Goal: Task Accomplishment & Management: Manage account settings

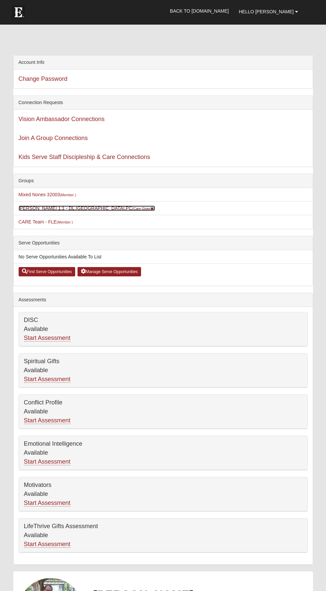
click at [132, 208] on small "(Care Giver )" at bounding box center [143, 209] width 23 height 4
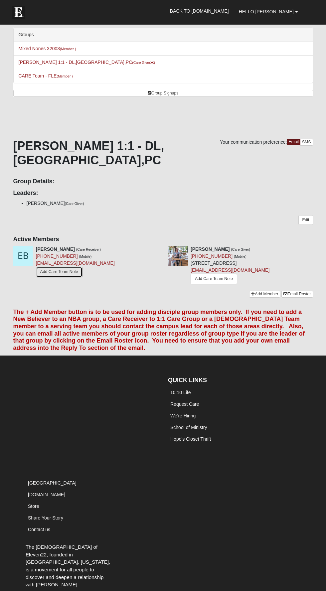
click at [68, 267] on link "Add Care Team Note" at bounding box center [59, 272] width 47 height 10
click at [160, 247] on icon at bounding box center [160, 249] width 5 height 5
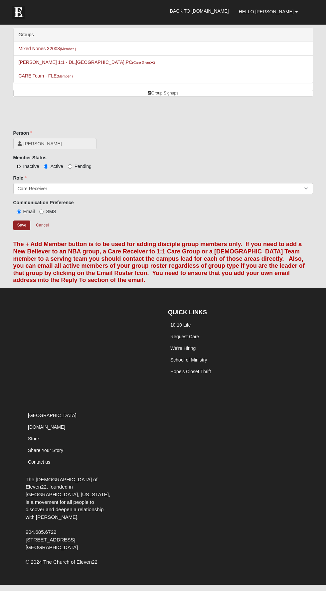
click at [19, 166] on input "Inactive" at bounding box center [19, 166] width 4 height 4
radio input "true"
click at [21, 224] on input "Save" at bounding box center [21, 226] width 17 height 10
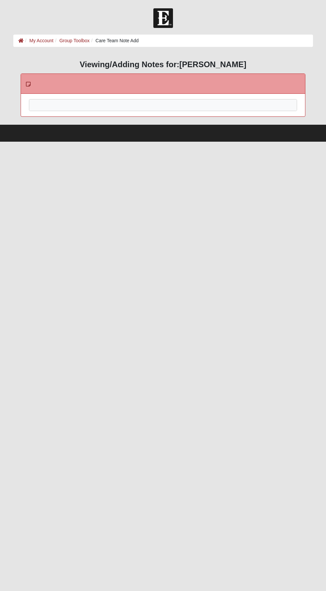
click at [122, 101] on div at bounding box center [163, 114] width 268 height 29
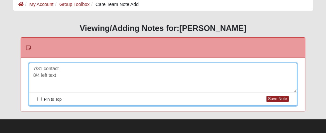
scroll to position [36, 0]
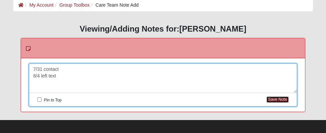
click at [276, 98] on button "Save Note" at bounding box center [278, 100] width 22 height 6
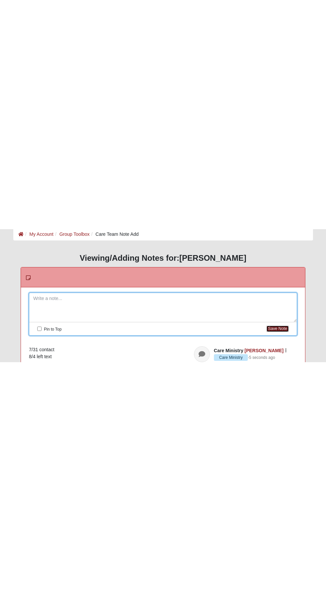
scroll to position [0, 0]
